Goal: Contribute content

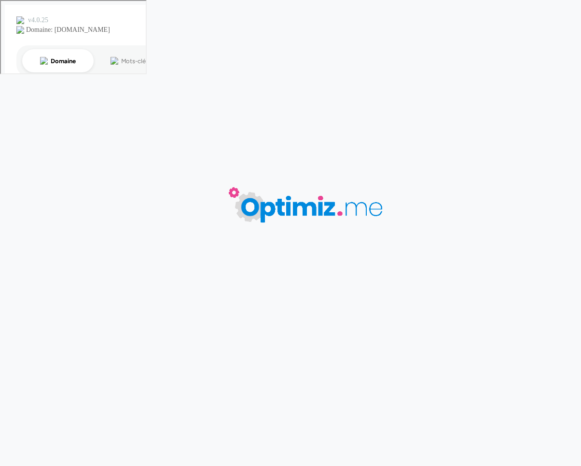
type input "Calendrier de l'Avent"
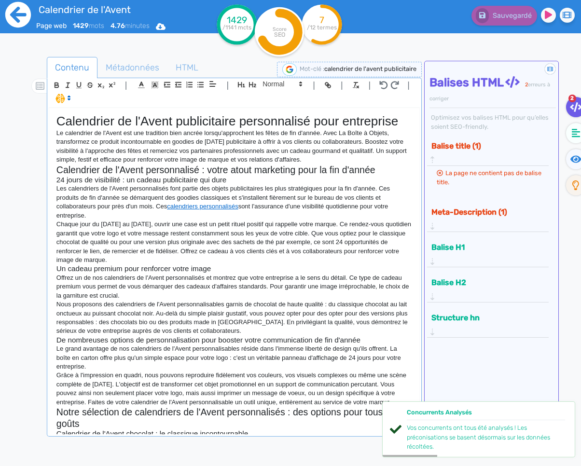
click at [9, 19] on icon at bounding box center [18, 15] width 26 height 26
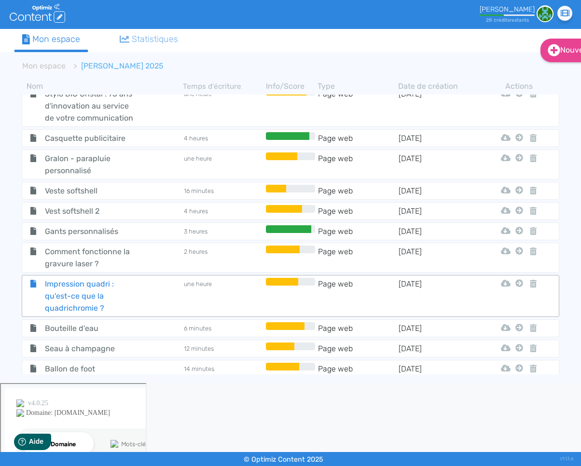
scroll to position [1184, 0]
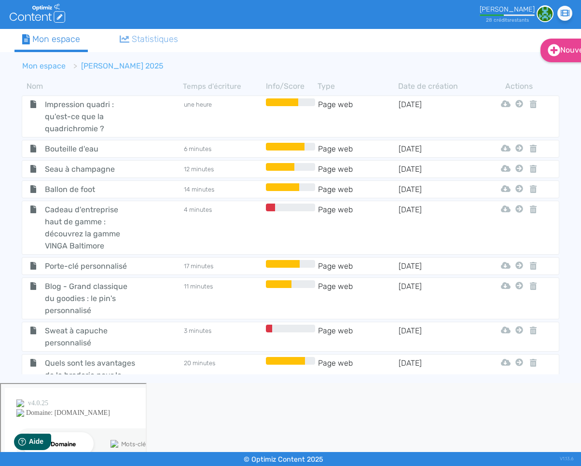
click at [52, 65] on link "Mon espace" at bounding box center [43, 65] width 43 height 9
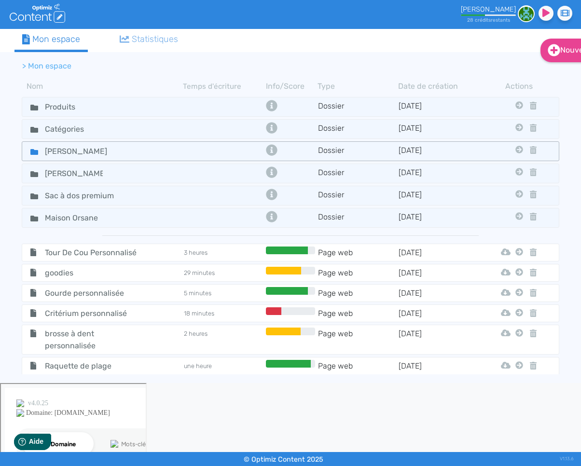
click at [36, 149] on icon at bounding box center [34, 152] width 8 height 6
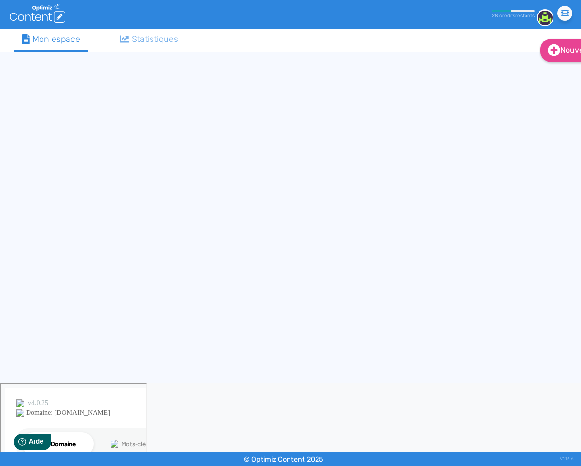
click at [36, 149] on div "Nouveau Contenu (0 credits) Dossier Mon espace Statistiques" at bounding box center [290, 206] width 567 height 354
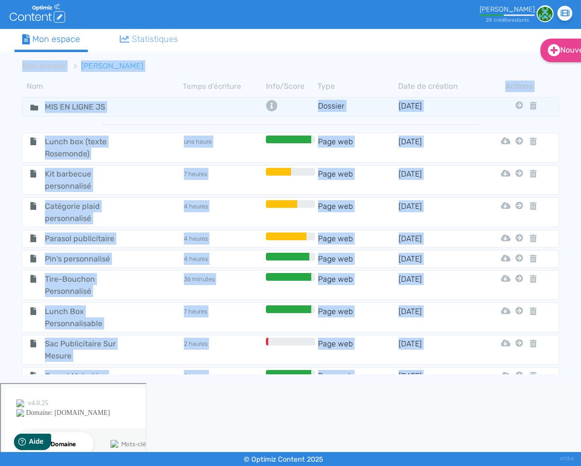
click at [7, 91] on div "Nom Temps d'écriture Info/Score Type Date de création Actions MIS EN LIGNE JS D…" at bounding box center [290, 230] width 567 height 309
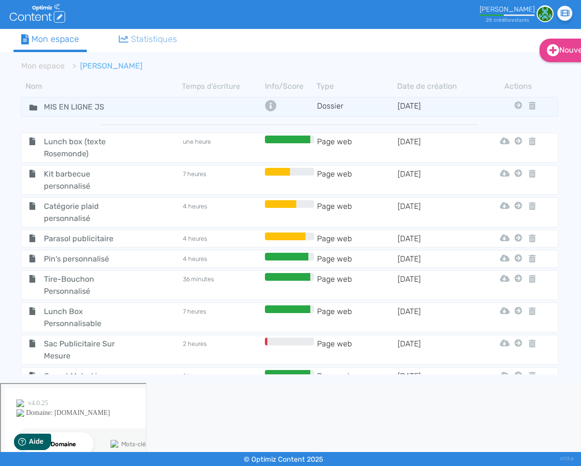
scroll to position [552, 0]
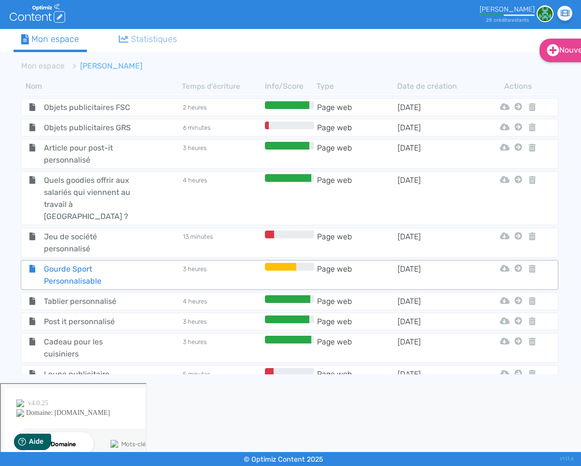
click at [93, 263] on span "Gourde Sport Personnalisable" at bounding box center [90, 275] width 106 height 24
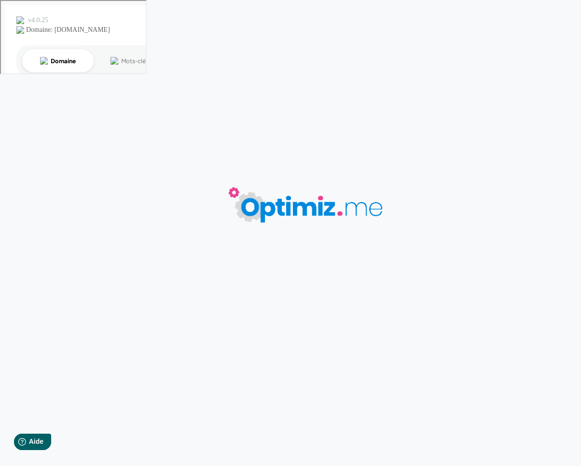
type input "Gourde Sport Personnalisable"
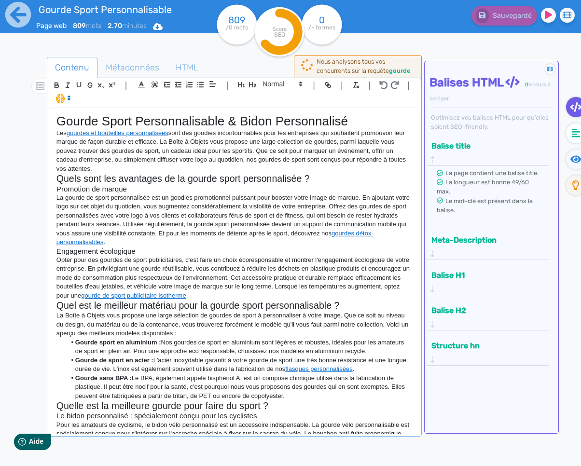
click at [205, 244] on p "La gourde de sport personnalisée est un goodies promotionnel puissant pour boos…" at bounding box center [234, 221] width 356 height 54
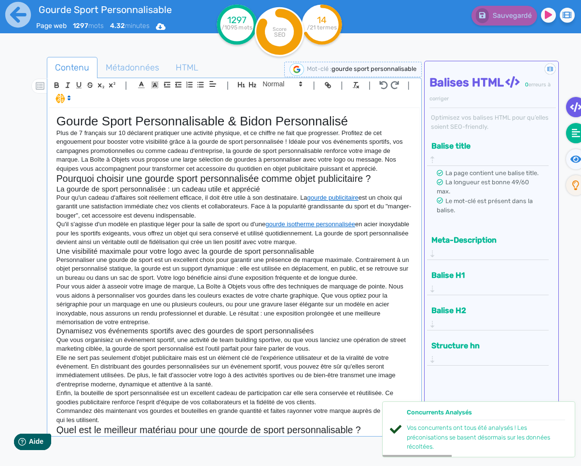
click at [577, 133] on icon at bounding box center [576, 133] width 9 height 10
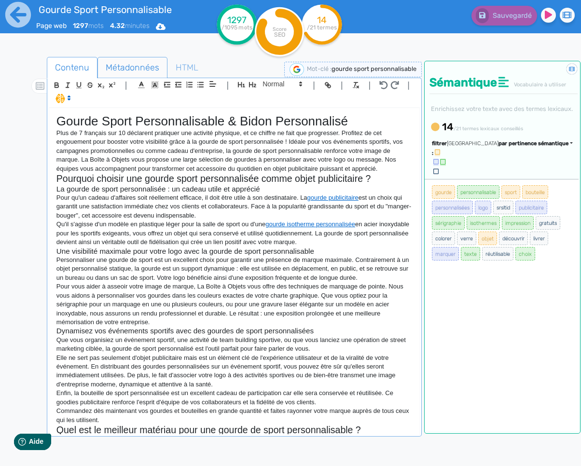
click at [155, 71] on span "Métadonnées" at bounding box center [132, 68] width 69 height 26
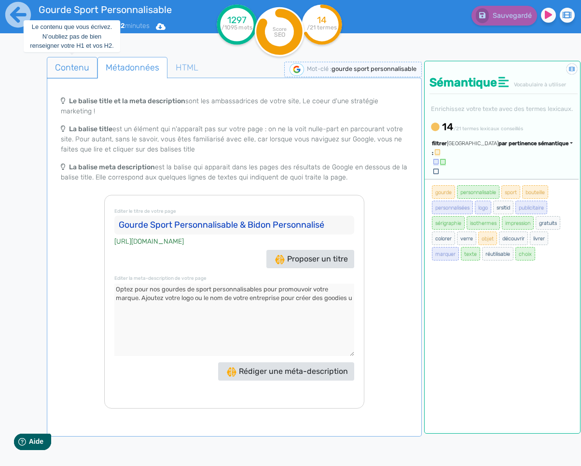
click at [74, 61] on span "Contenu" at bounding box center [72, 68] width 50 height 26
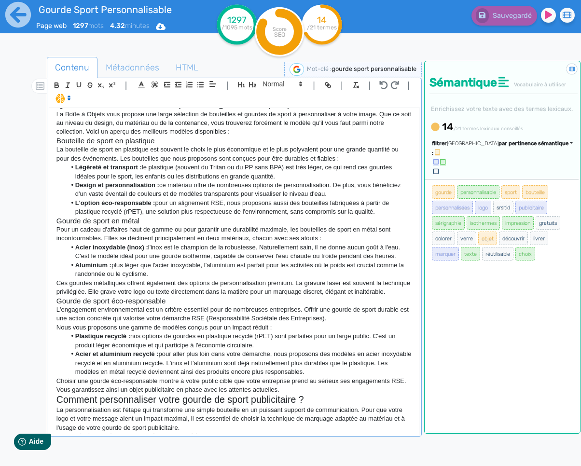
scroll to position [463, 0]
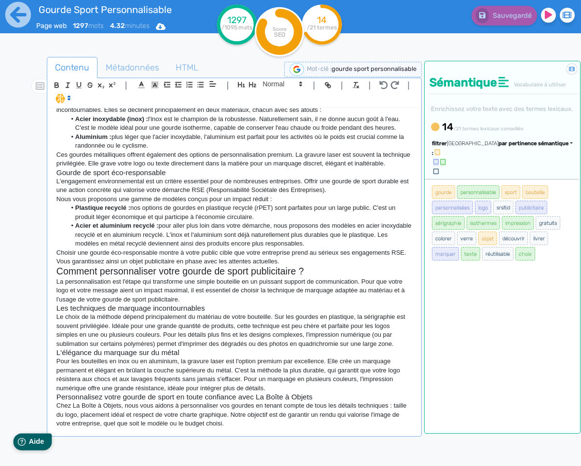
click at [26, 445] on div "Help Aide" at bounding box center [32, 441] width 39 height 17
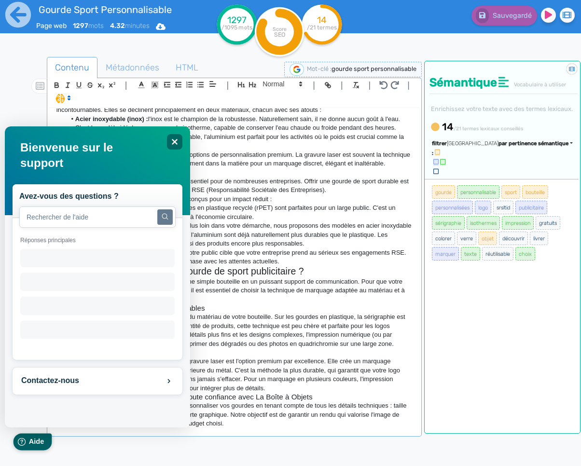
scroll to position [0, 0]
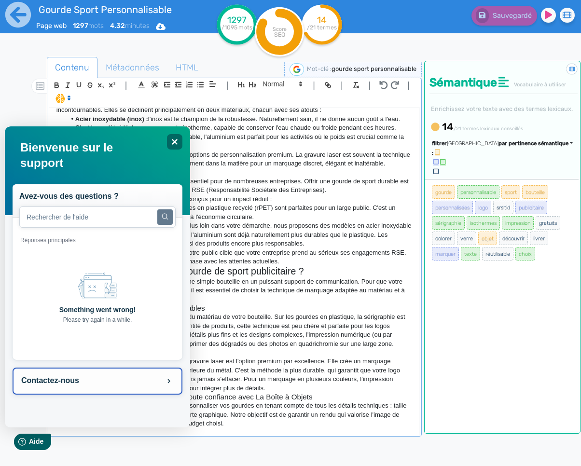
click at [61, 385] on button "Contactez-nous" at bounding box center [97, 381] width 170 height 27
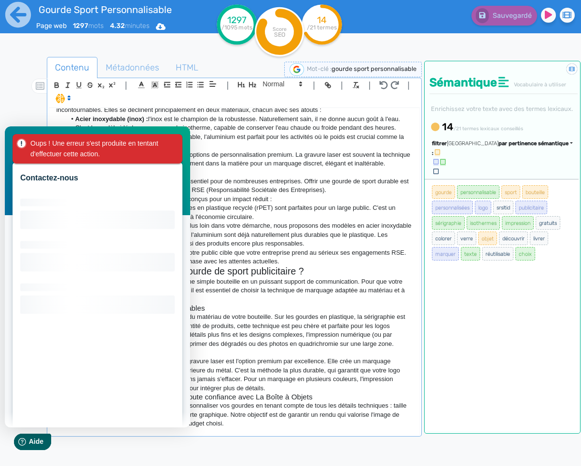
click at [188, 140] on div "Contactez-nous Loading interface..." at bounding box center [96, 276] width 185 height 301
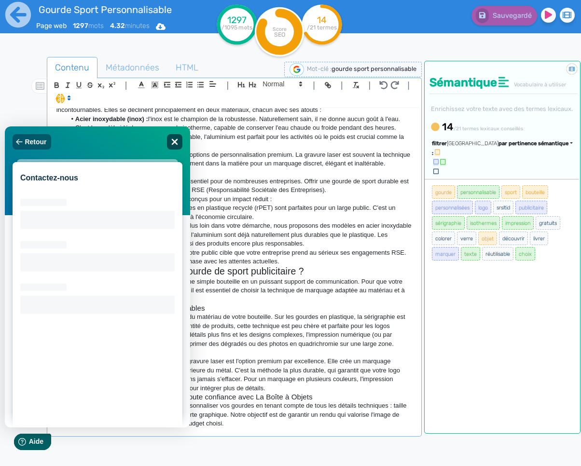
click at [179, 142] on div "Close" at bounding box center [174, 141] width 15 height 15
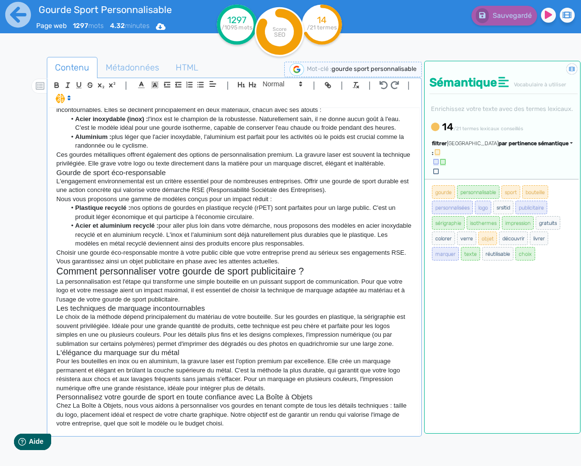
scroll to position [462, 0]
click at [247, 352] on h3 "L'élégance du marquage sur du métal" at bounding box center [234, 352] width 356 height 9
click at [192, 301] on p "La personnalisation est l'étape qui transforme une simple bouteille en un puiss…" at bounding box center [234, 291] width 356 height 27
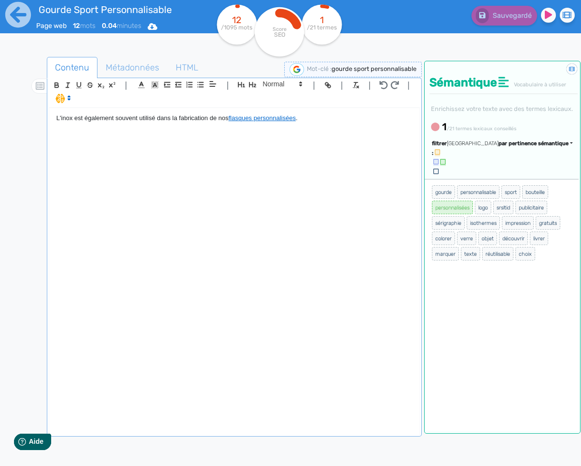
click at [180, 137] on div "L'inox est également souvent utilisé dans la fabrication de nos flasques person…" at bounding box center [234, 271] width 370 height 326
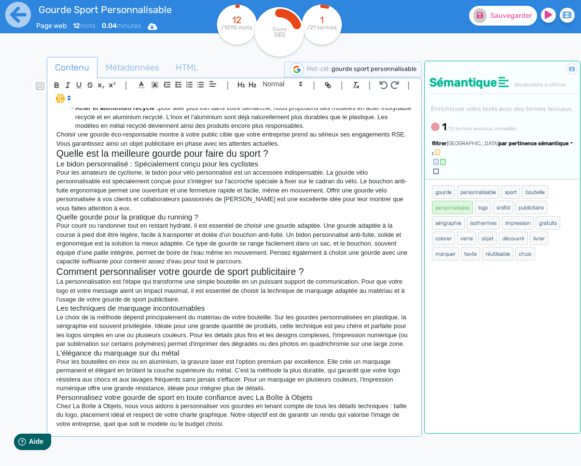
click at [476, 8] on button "Sauvegarder" at bounding box center [503, 16] width 68 height 20
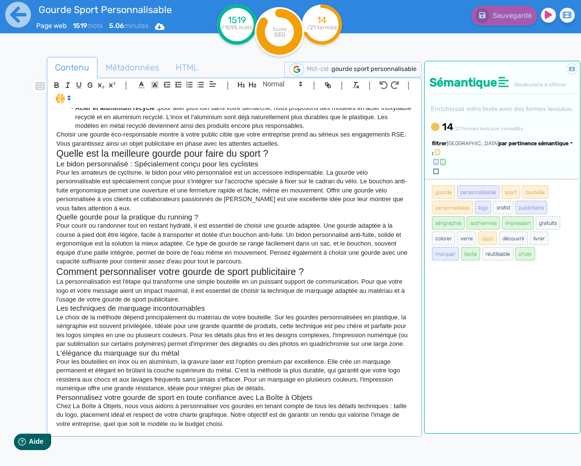
click at [515, 147] on span "par pertinence sémantique" at bounding box center [534, 143] width 70 height 6
click at [507, 179] on link "par fréquence" at bounding box center [487, 172] width 81 height 13
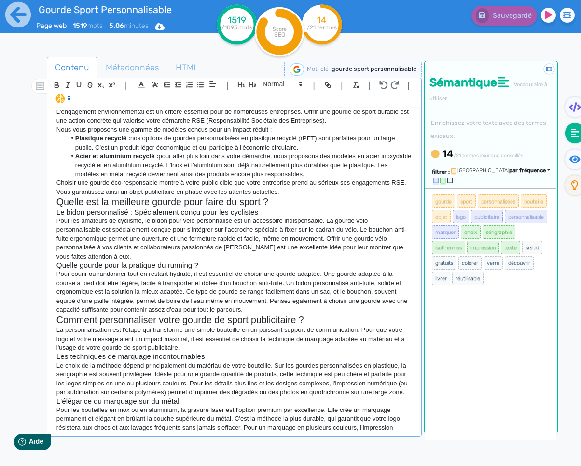
scroll to position [599, 0]
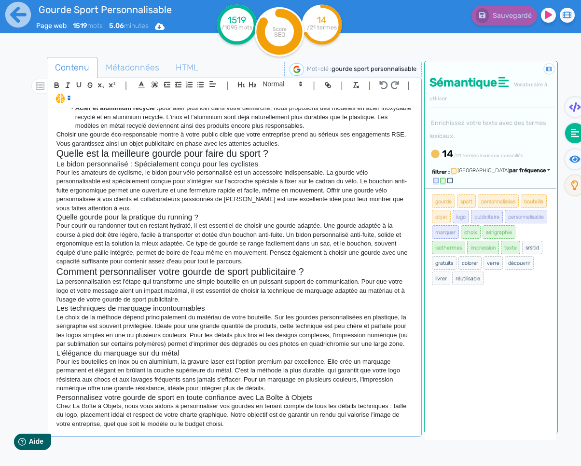
click at [185, 290] on p "La personnalisation est l'étape qui transforme une simple bouteille en un puiss…" at bounding box center [234, 291] width 356 height 27
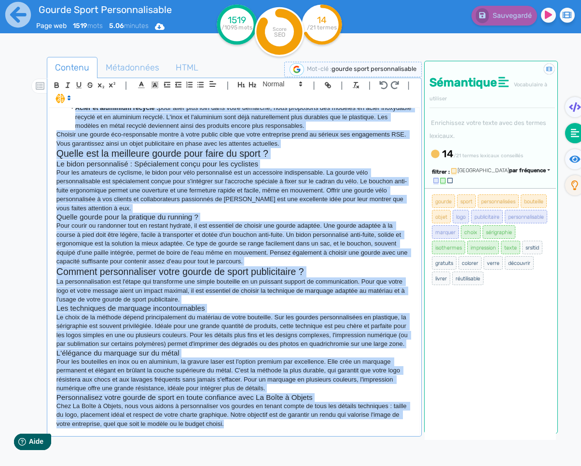
copy div "Loremi Dolor Sitametconsecte & Adipi Elitseddoeiu Temp in 7 utlabore etd 54 mag…"
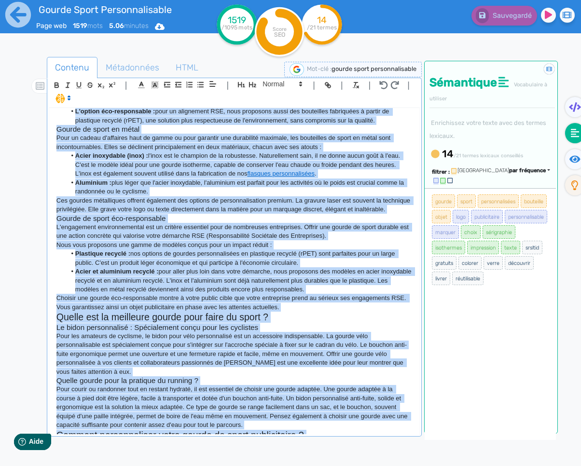
scroll to position [389, 0]
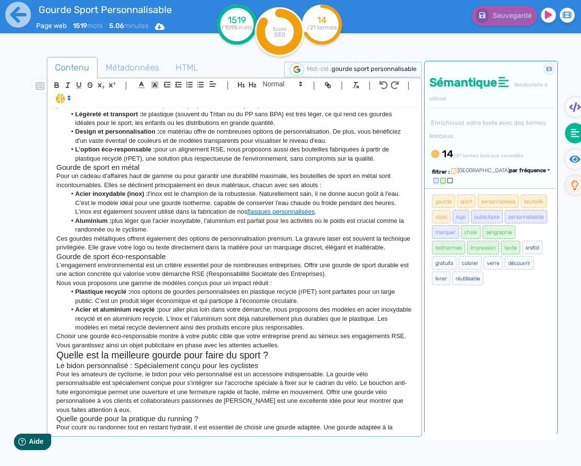
click at [276, 302] on li "Plastique recyclé : nos options de gourdes personnalisées en plastique recyclé …" at bounding box center [239, 297] width 347 height 18
